Goal: Check status

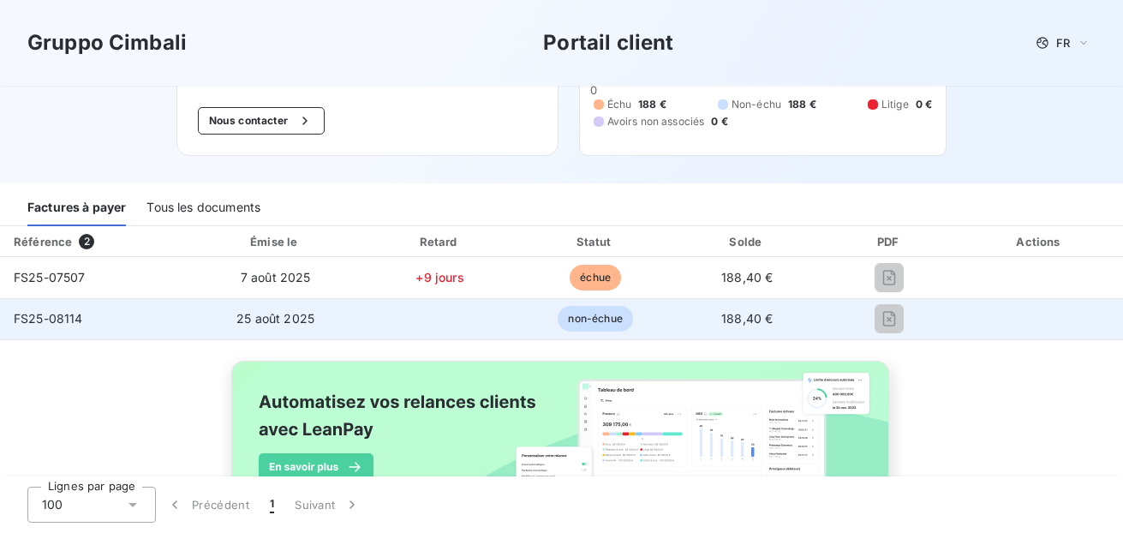
scroll to position [86, 0]
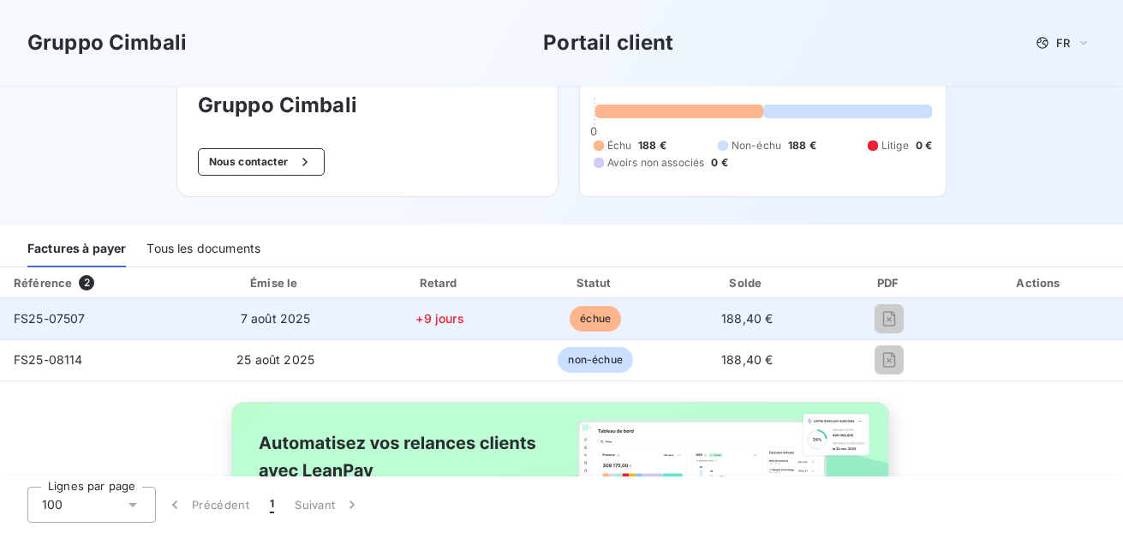
click at [65, 315] on span "FS25-07507" at bounding box center [50, 318] width 72 height 15
drag, startPoint x: 589, startPoint y: 327, endPoint x: 821, endPoint y: 331, distance: 232.2
click at [589, 327] on span "échue" at bounding box center [595, 319] width 51 height 26
click at [957, 322] on td at bounding box center [1040, 318] width 166 height 41
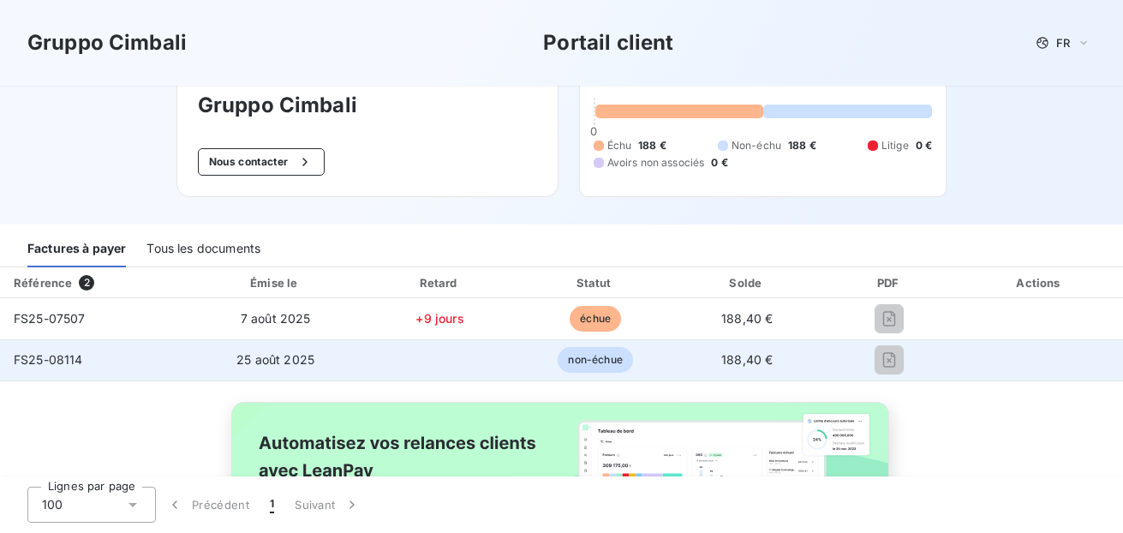
click at [957, 346] on td at bounding box center [1040, 359] width 166 height 41
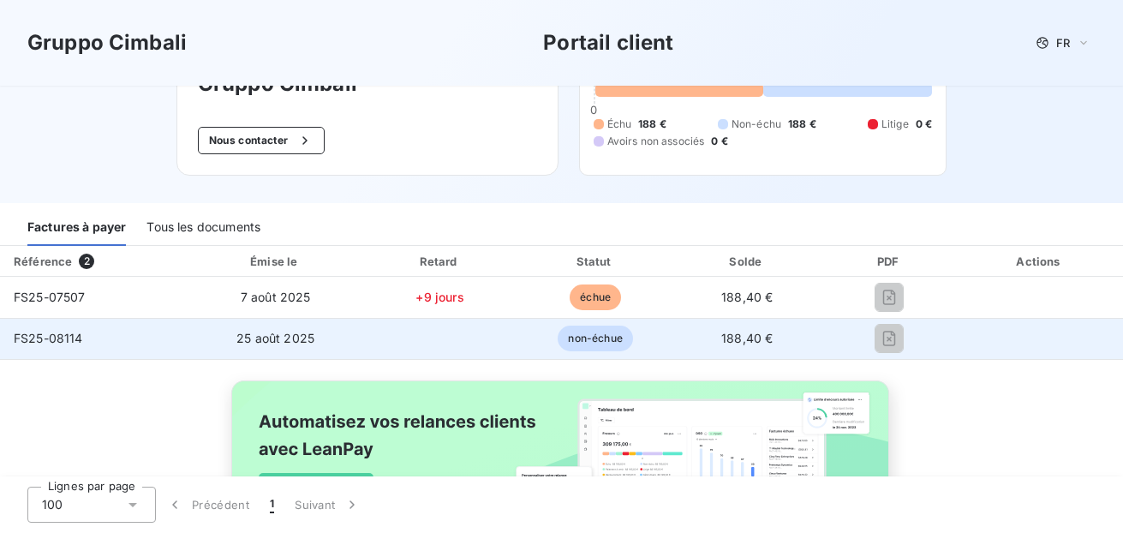
scroll to position [135, 0]
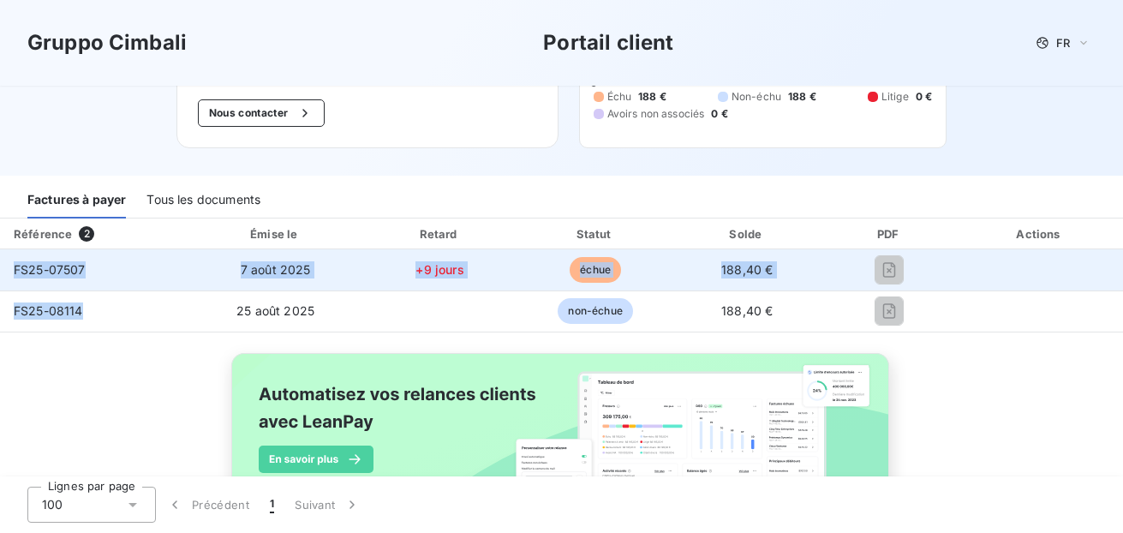
drag, startPoint x: 80, startPoint y: 311, endPoint x: 8, endPoint y: 278, distance: 79.3
click at [8, 278] on tbody "FS25-07507 [DATE] +9 jours échue 188,40 € FS25-08114 [DATE] non-échue 188,40 €" at bounding box center [561, 290] width 1123 height 82
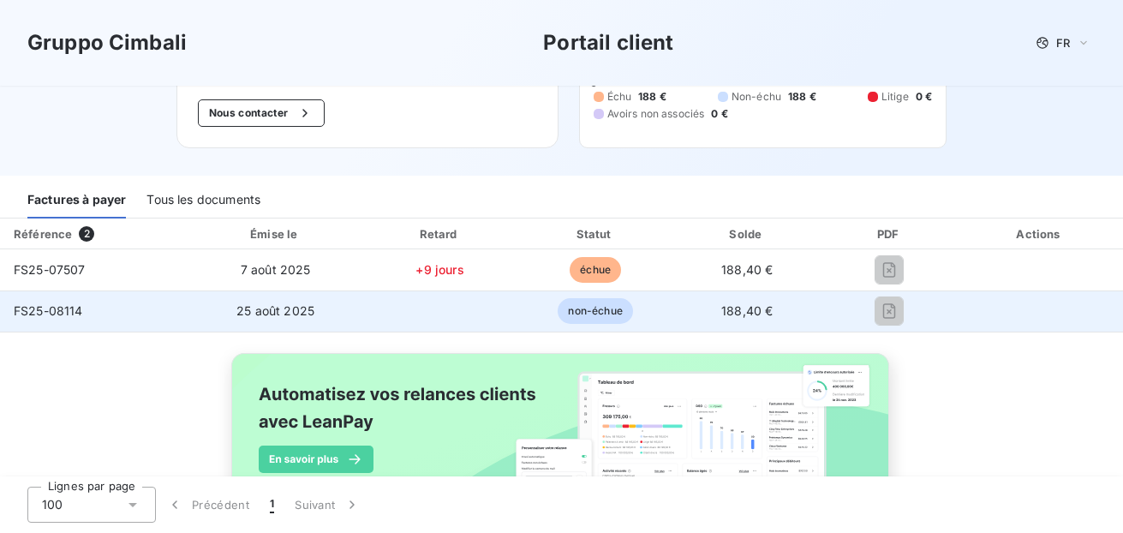
drag, startPoint x: 914, startPoint y: 304, endPoint x: 917, endPoint y: 314, distance: 9.8
click at [914, 305] on div at bounding box center [889, 310] width 107 height 27
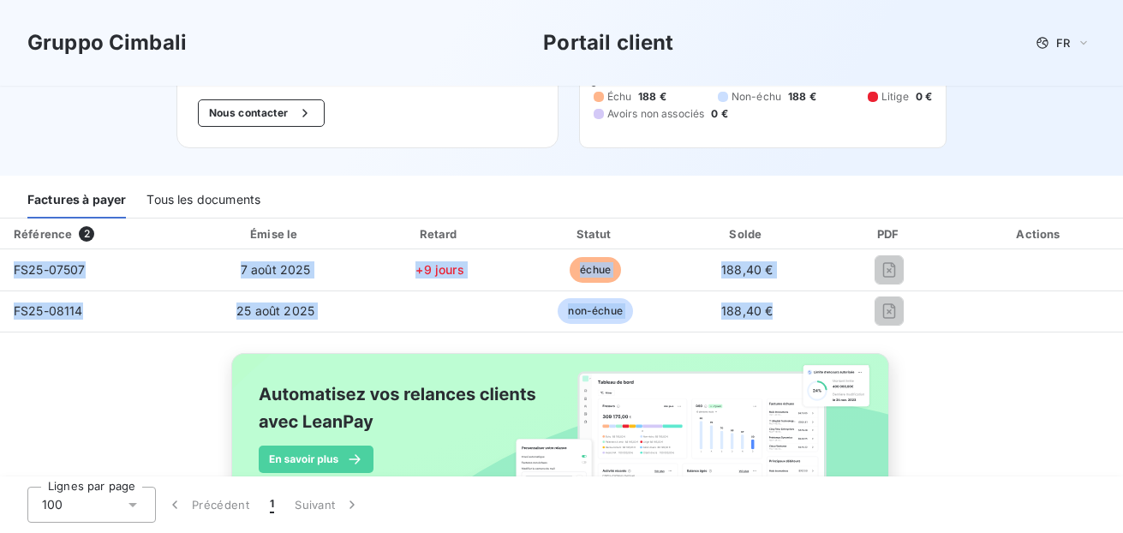
drag, startPoint x: 899, startPoint y: 314, endPoint x: -34, endPoint y: 272, distance: 934.0
click at [0, 272] on html "Gruppo Cimbali Portail client FR Bienvenue sur votre portail client Gruppo Cimb…" at bounding box center [561, 266] width 1123 height 533
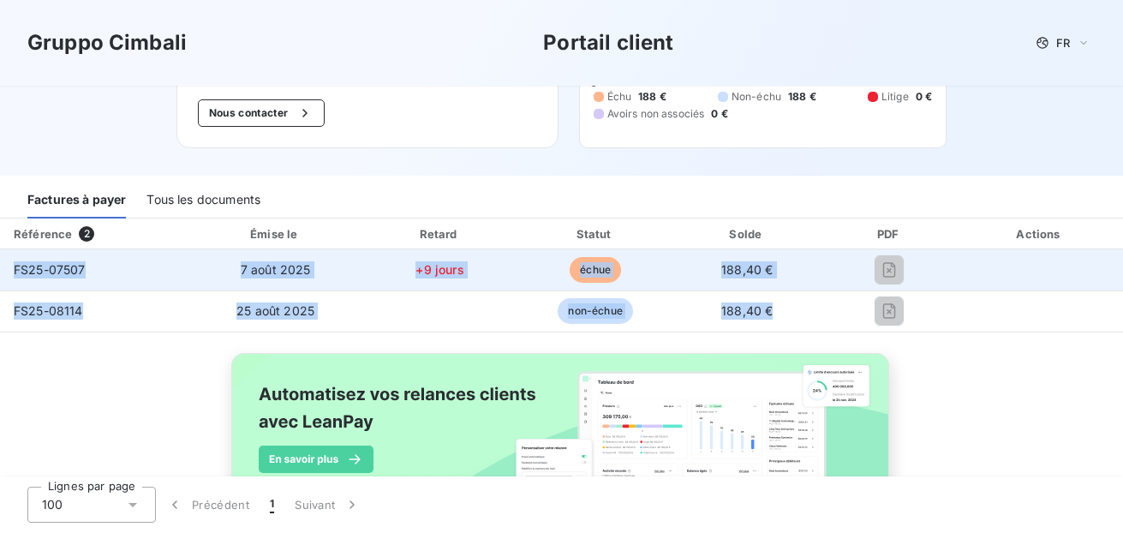
drag, startPoint x: -34, startPoint y: 272, endPoint x: 27, endPoint y: 278, distance: 61.2
copy table "Référence 2 Émise le Retard Statut Solde PDF Actions FS25-07507 [DATE] +9 jours…"
